Goal: Task Accomplishment & Management: Manage account settings

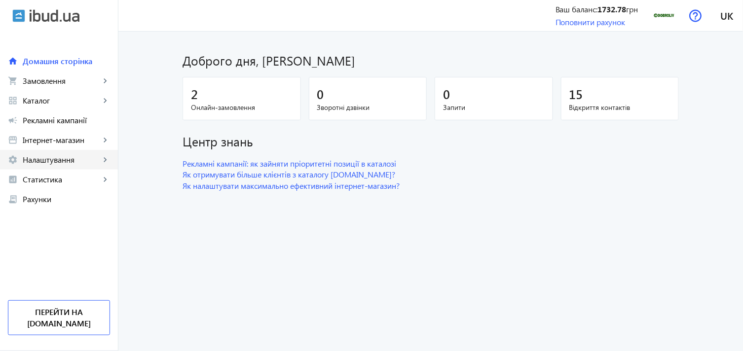
click at [72, 161] on span "Налаштування" at bounding box center [61, 160] width 77 height 10
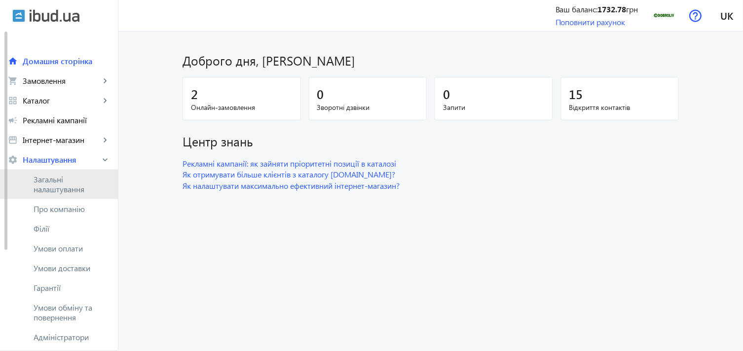
click at [67, 179] on span "Загальні налаштування" at bounding box center [72, 185] width 76 height 20
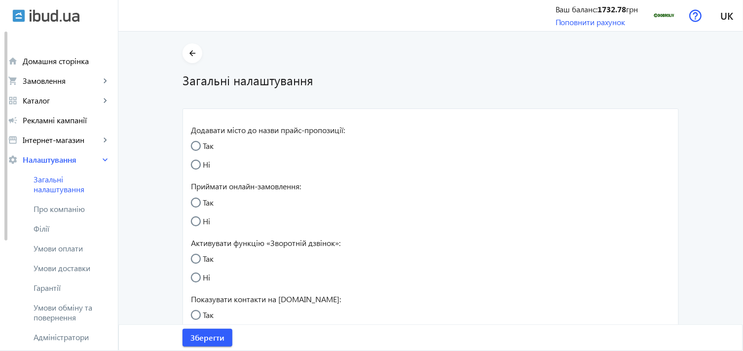
radio input "true"
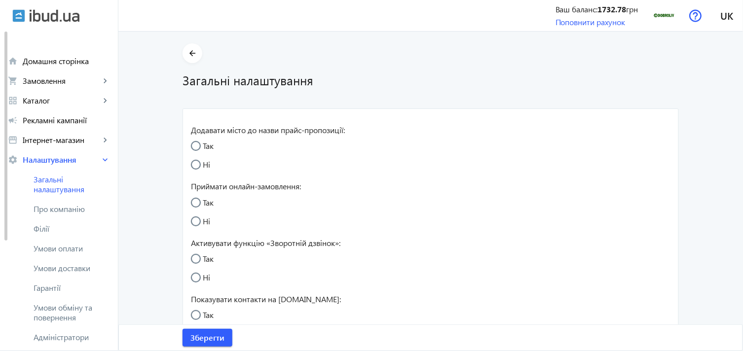
radio input "true"
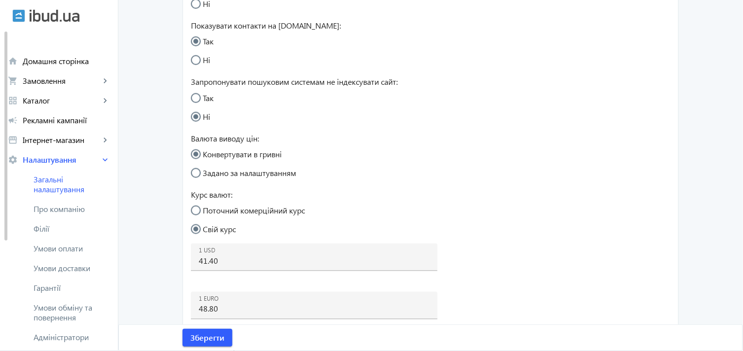
scroll to position [383, 0]
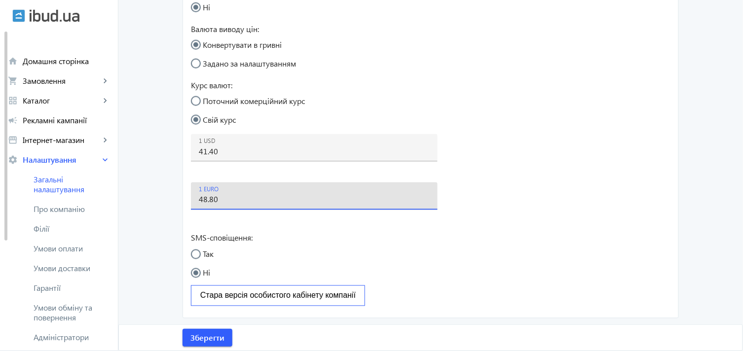
click at [210, 201] on input "48.80" at bounding box center [314, 199] width 231 height 10
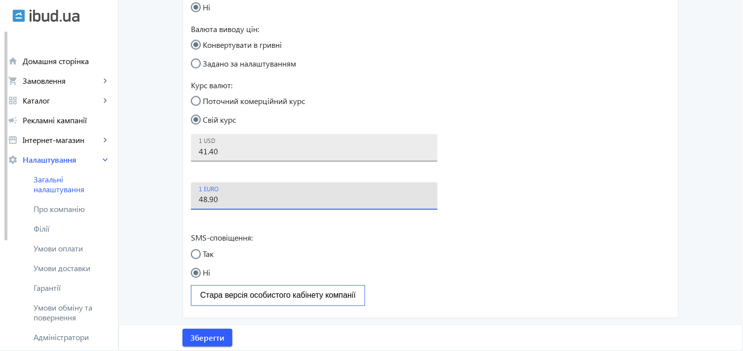
type input "48.90"
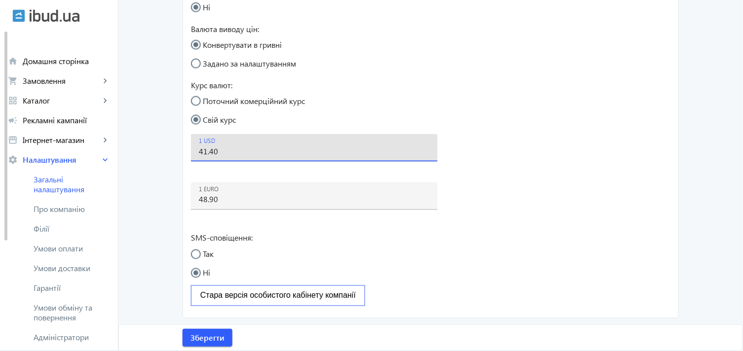
click at [208, 155] on input "41.40" at bounding box center [314, 151] width 231 height 10
type input "41.60"
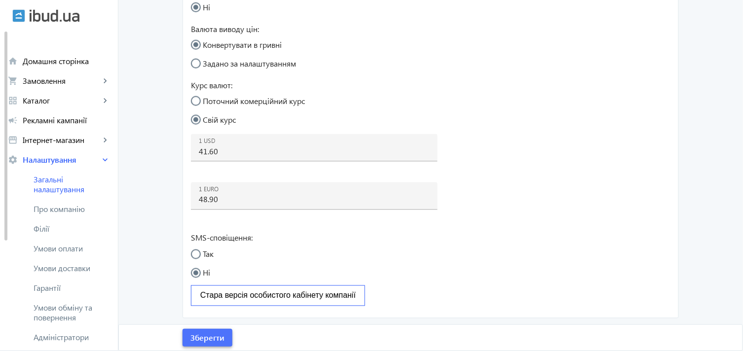
click at [216, 337] on span "Зберегти" at bounding box center [207, 338] width 34 height 11
